Goal: Information Seeking & Learning: Learn about a topic

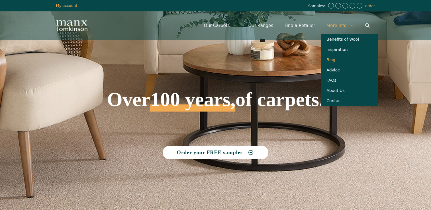
click at [332, 64] on link "Blog" at bounding box center [349, 60] width 57 height 10
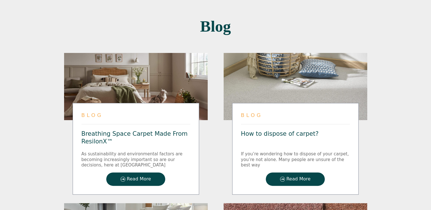
scroll to position [171, 0]
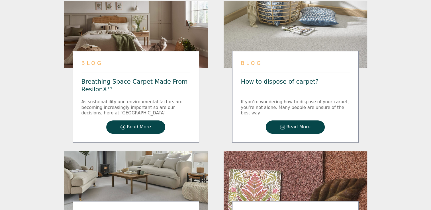
click at [137, 125] on span "Read More" at bounding box center [139, 127] width 24 height 5
click at [139, 125] on span "Read More" at bounding box center [139, 127] width 24 height 5
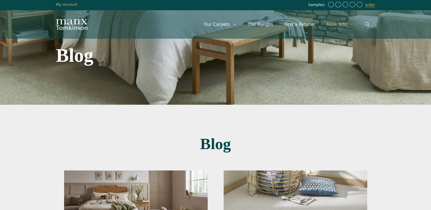
scroll to position [0, 0]
